Goal: Information Seeking & Learning: Find specific page/section

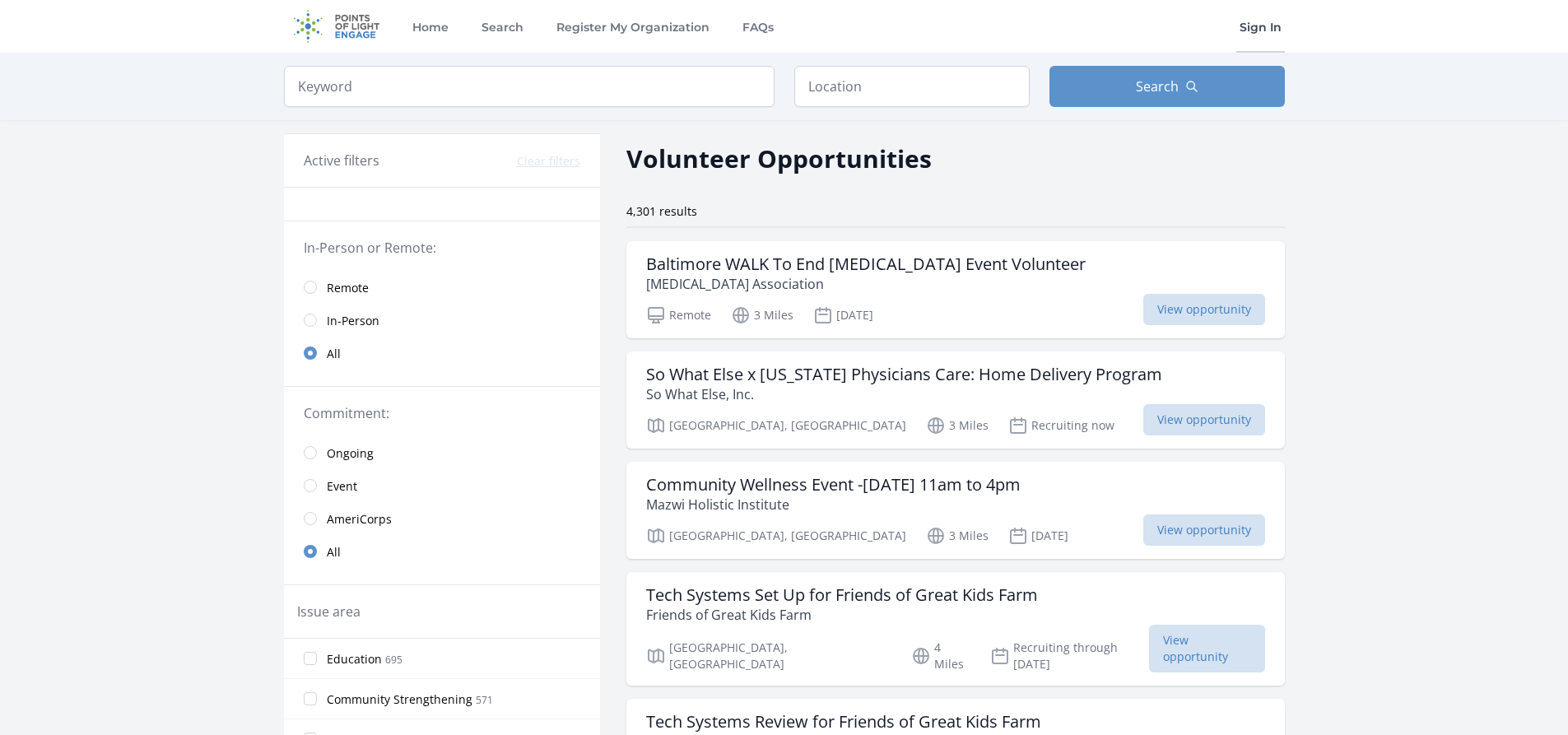
click at [1262, 17] on link "Sign In" at bounding box center [1259, 26] width 48 height 52
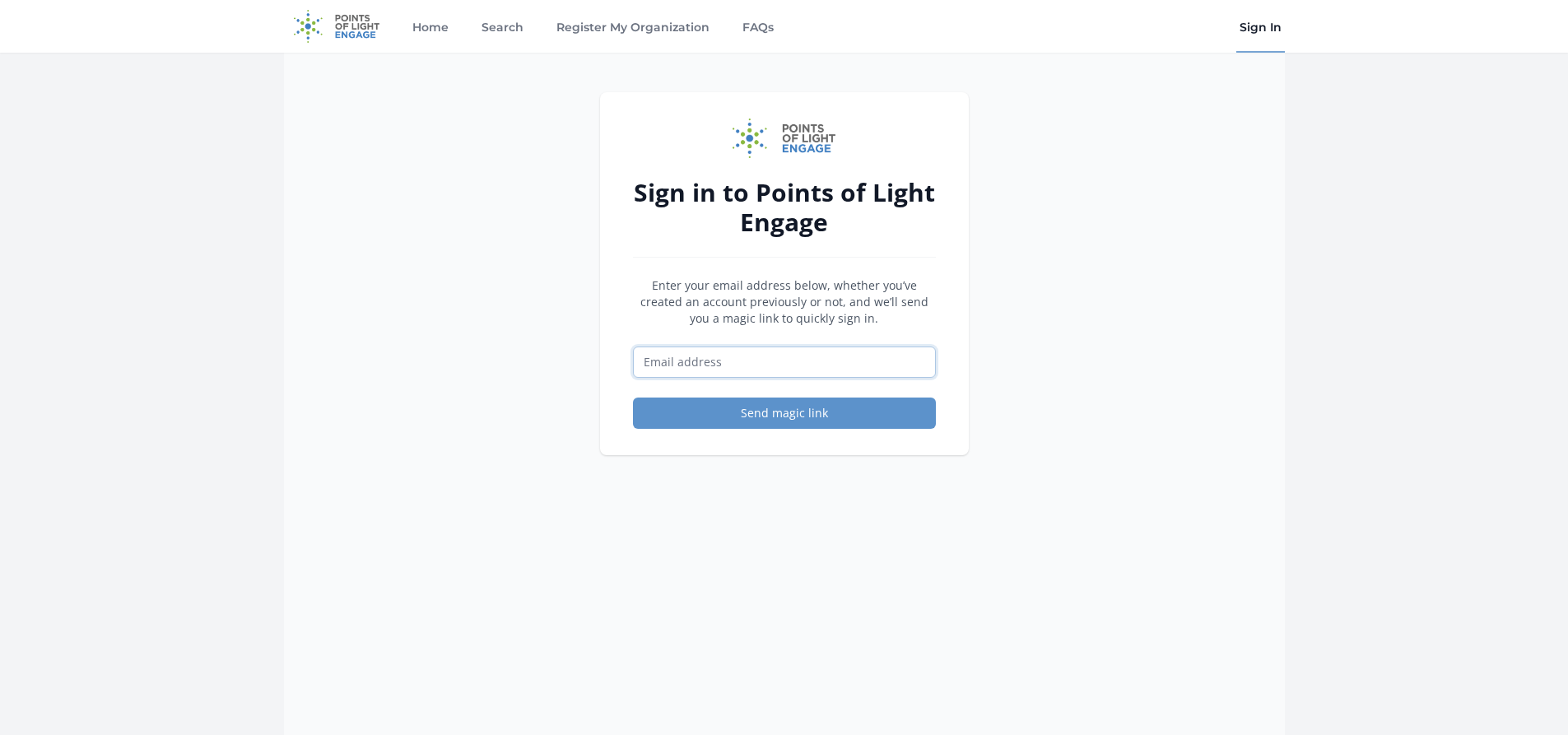
click at [789, 350] on input "Email address" at bounding box center [784, 362] width 303 height 31
type input "alice.merkel@maryland.gov"
click at [427, 24] on link "Home" at bounding box center [430, 26] width 43 height 52
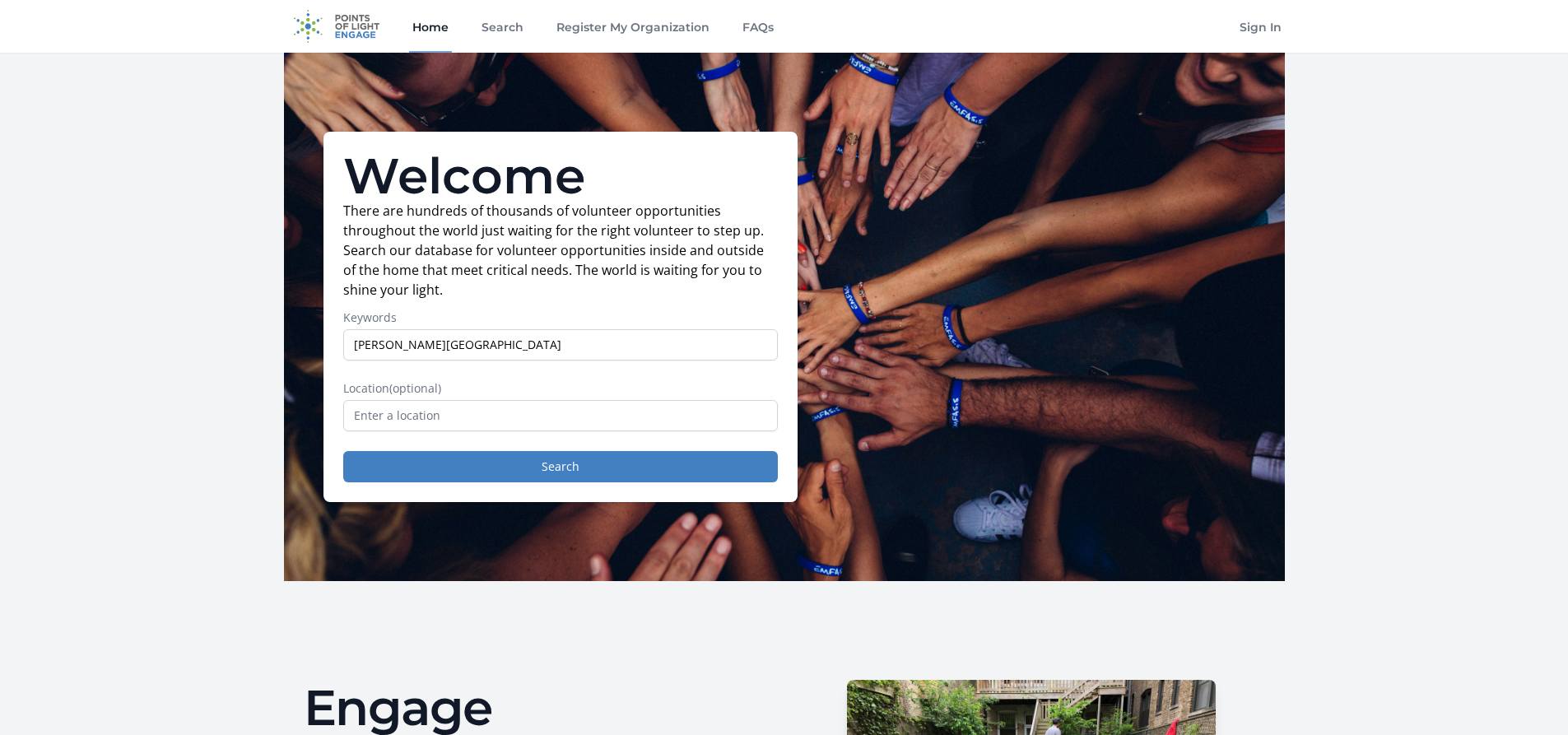
type input "[PERSON_NAME][GEOGRAPHIC_DATA]"
click at [343, 451] on button "Search" at bounding box center [561, 466] width 435 height 31
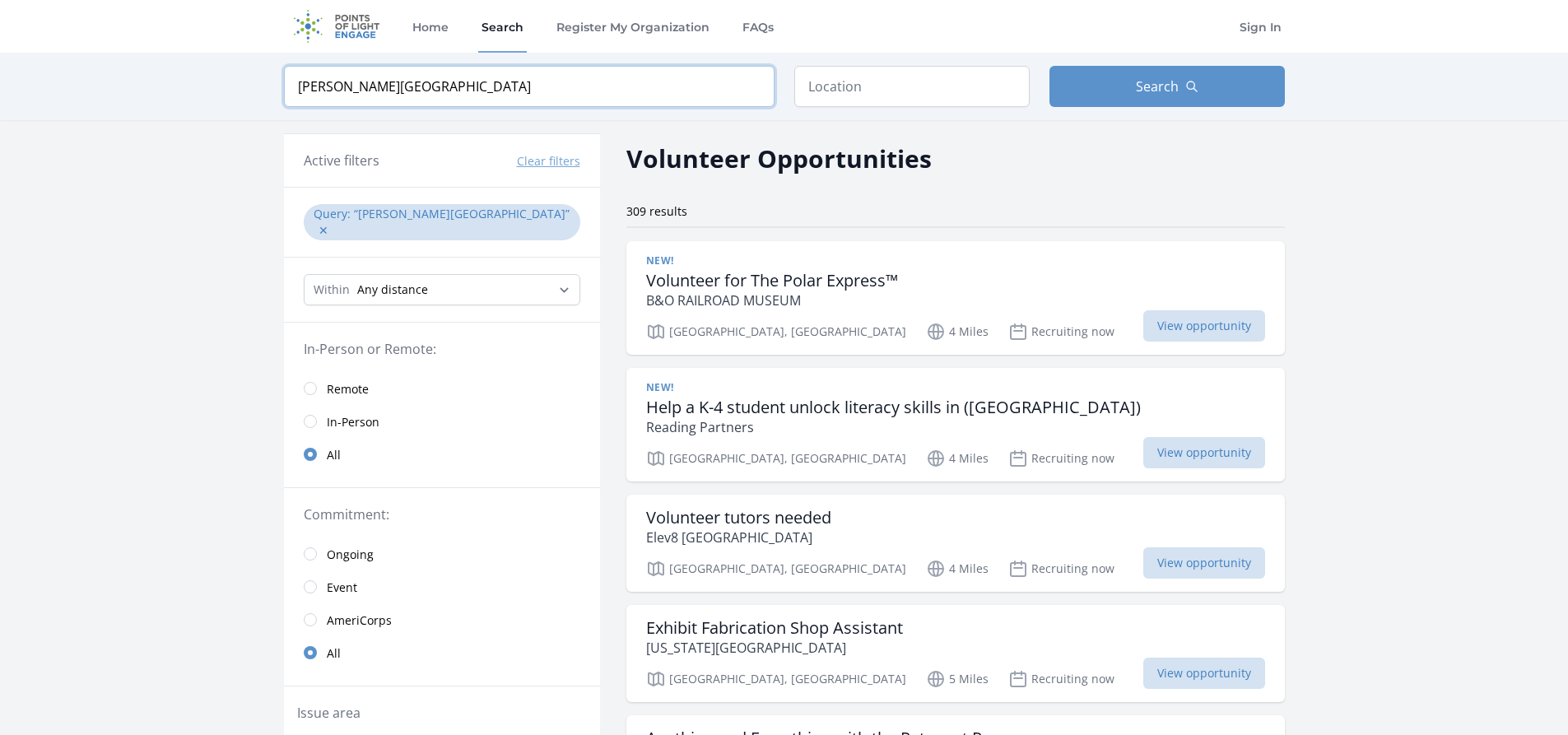
click at [750, 88] on input "[PERSON_NAME][GEOGRAPHIC_DATA]" at bounding box center [529, 86] width 491 height 41
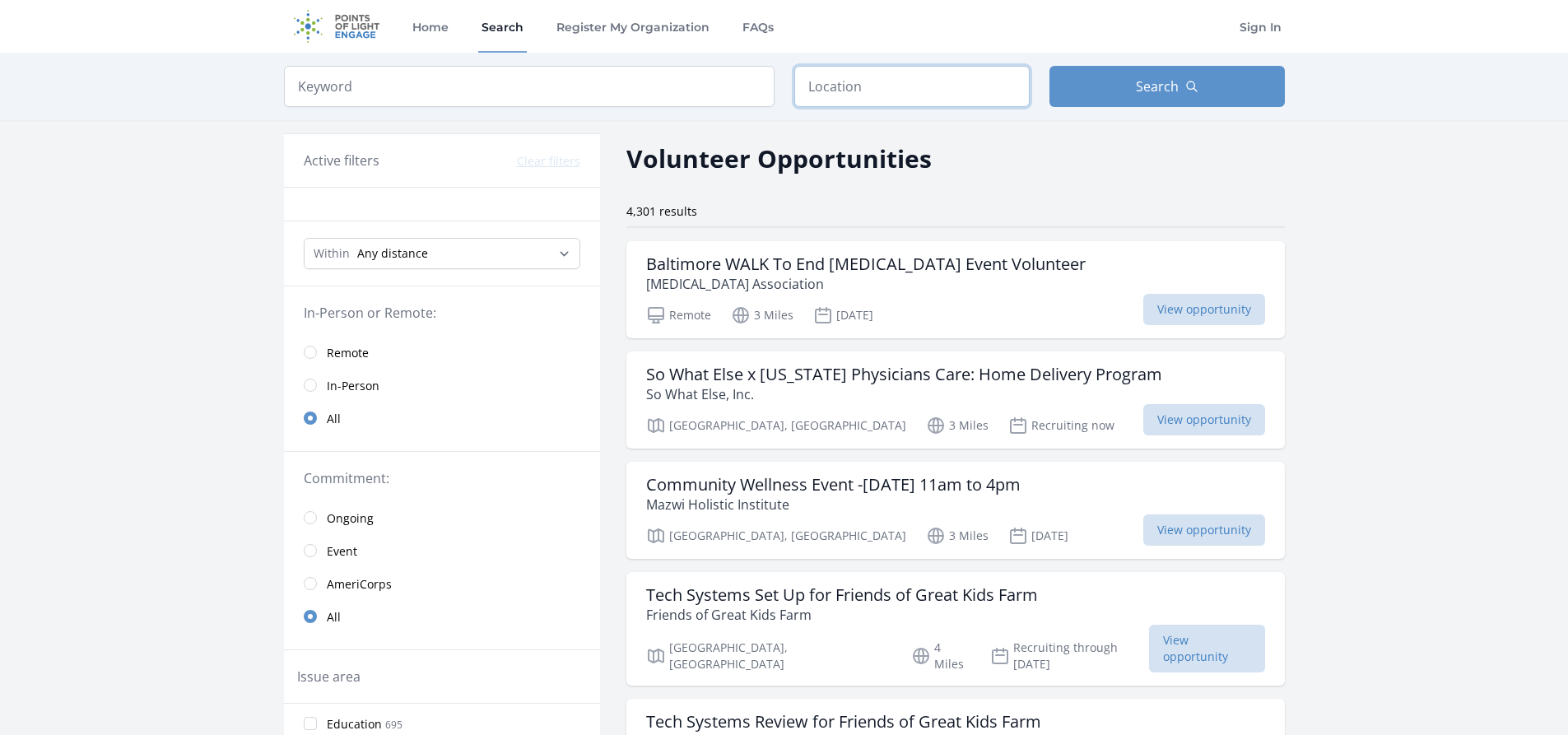
click at [876, 85] on input "text" at bounding box center [912, 86] width 235 height 41
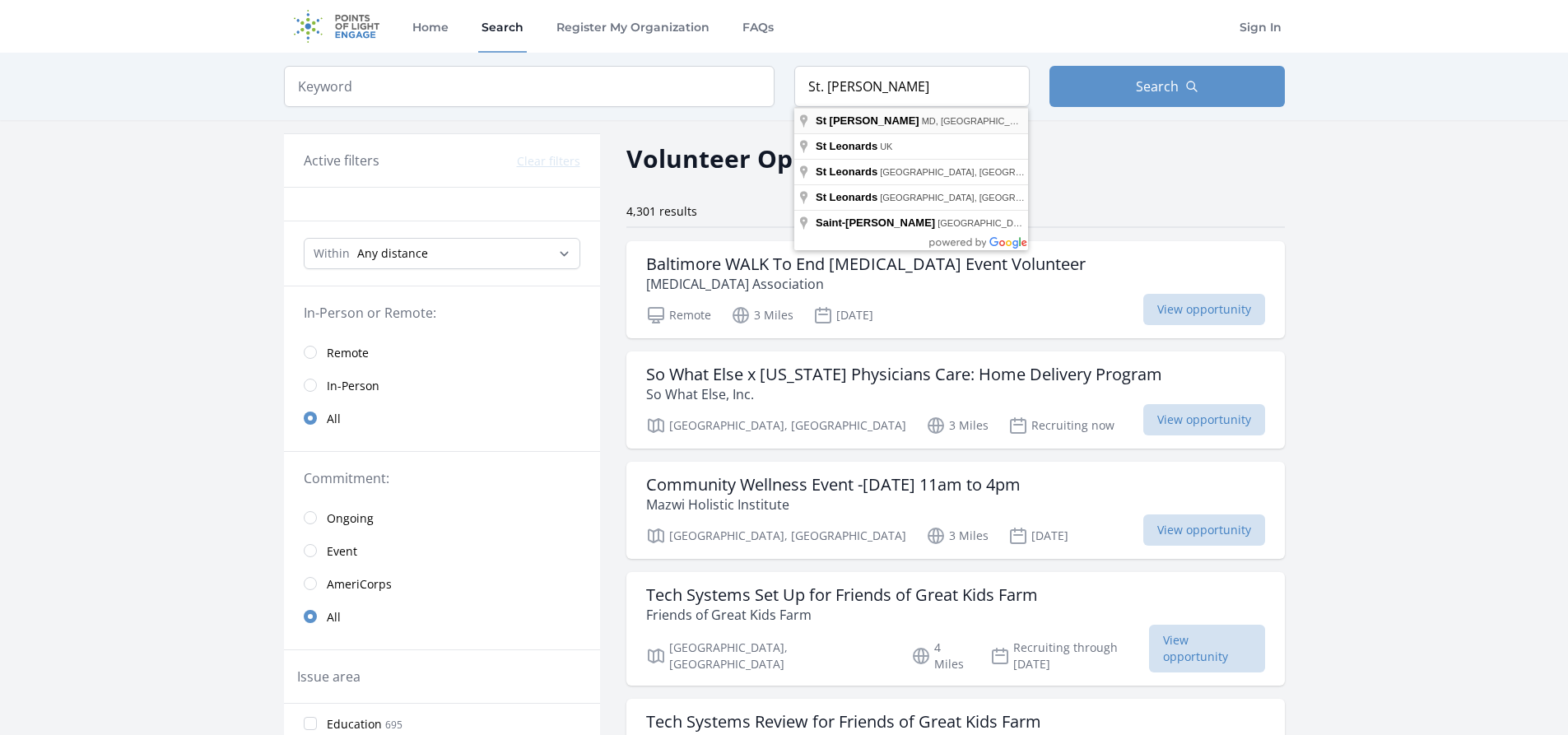
type input "[GEOGRAPHIC_DATA][PERSON_NAME], [GEOGRAPHIC_DATA], [GEOGRAPHIC_DATA]"
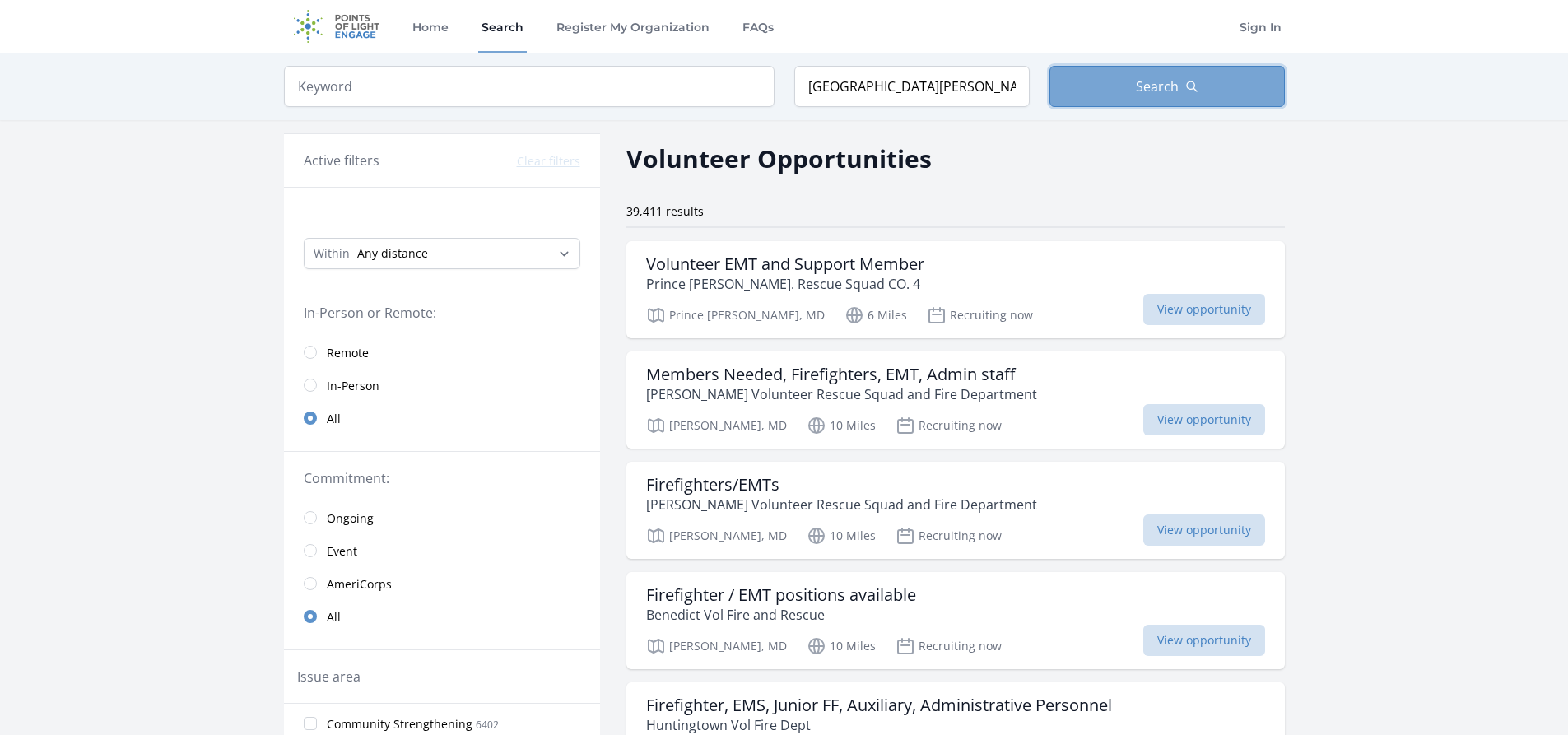
click at [1180, 96] on button "Search" at bounding box center [1167, 86] width 235 height 41
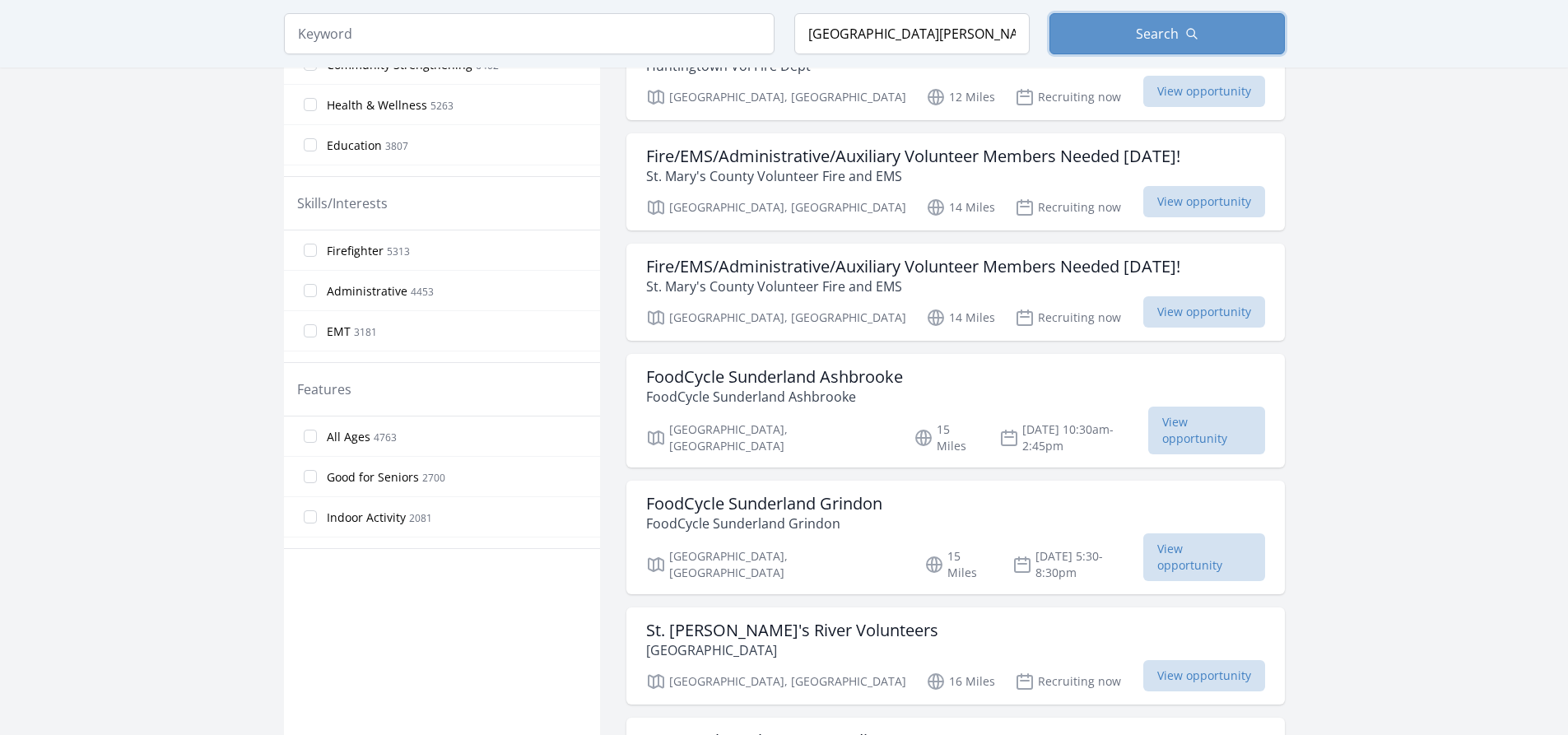
scroll to position [634, 0]
